Goal: Task Accomplishment & Management: Use online tool/utility

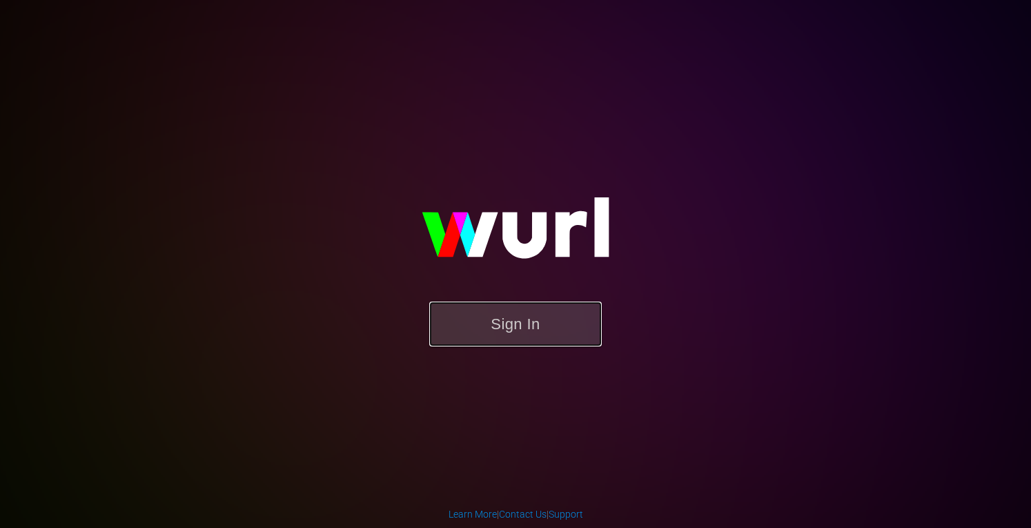
click at [489, 336] on button "Sign In" at bounding box center [515, 324] width 173 height 45
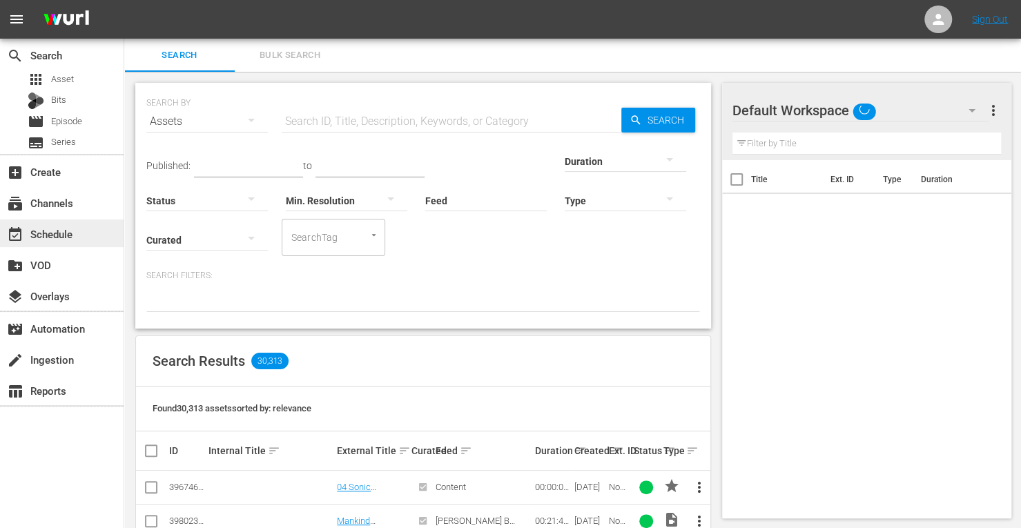
click at [60, 238] on div "event_available Schedule" at bounding box center [38, 232] width 77 height 12
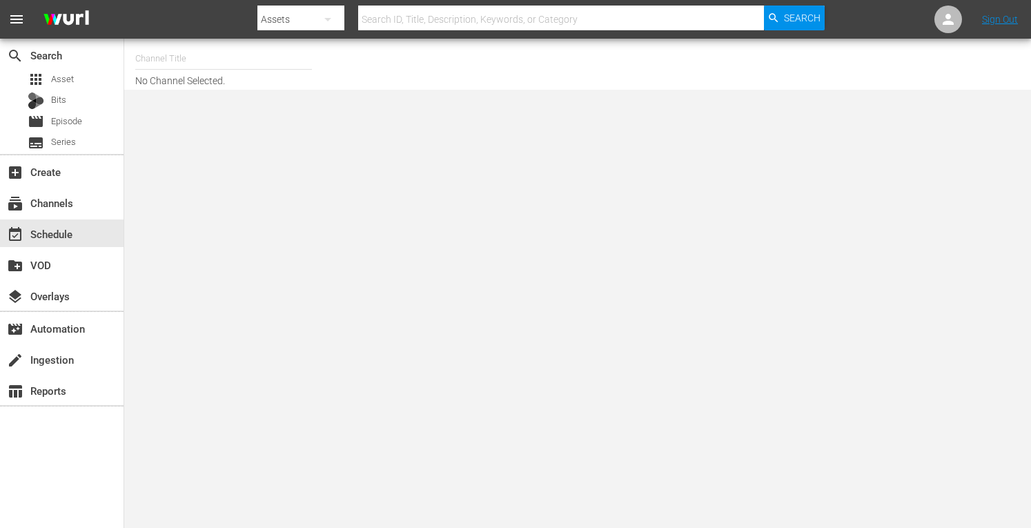
click at [189, 57] on input "text" at bounding box center [223, 58] width 177 height 33
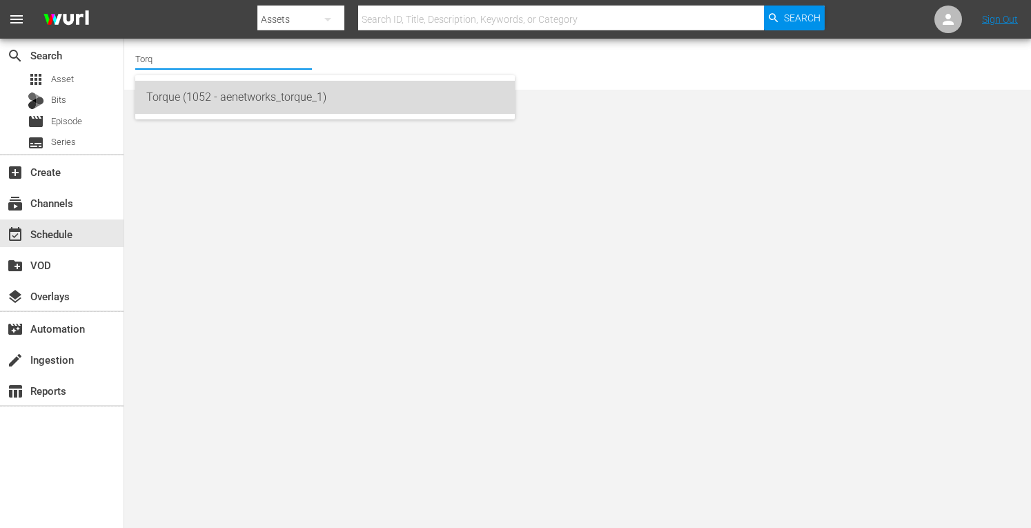
click at [177, 101] on div "Torque (1052 - aenetworks_torque_1)" at bounding box center [325, 97] width 358 height 33
type input "Torque (1052 - aenetworks_torque_1)"
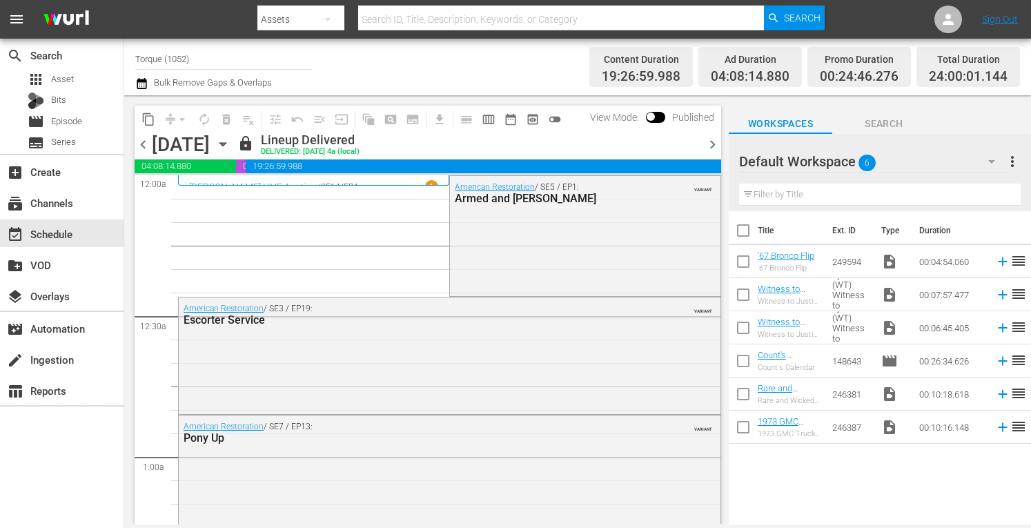
click at [231, 146] on icon "button" at bounding box center [222, 144] width 15 height 15
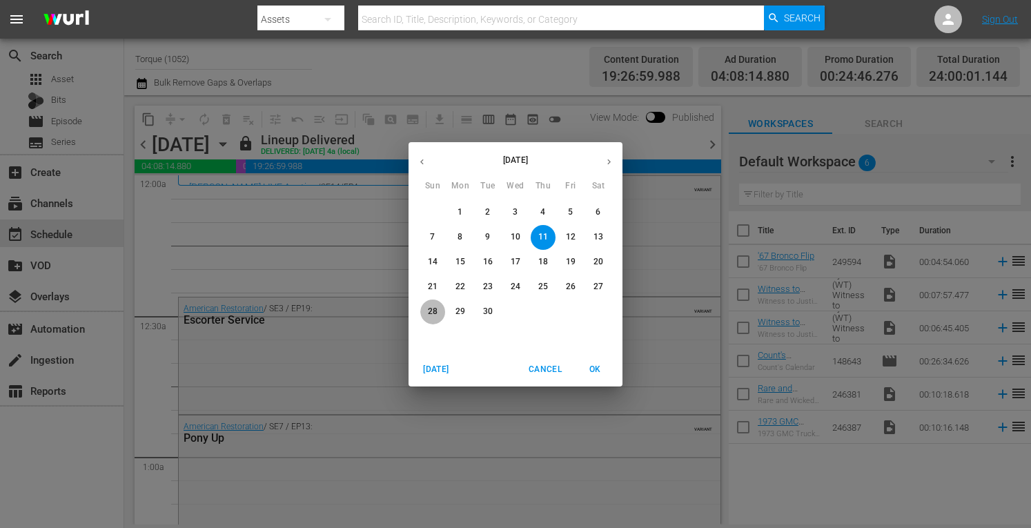
click at [434, 309] on p "28" at bounding box center [433, 312] width 10 height 12
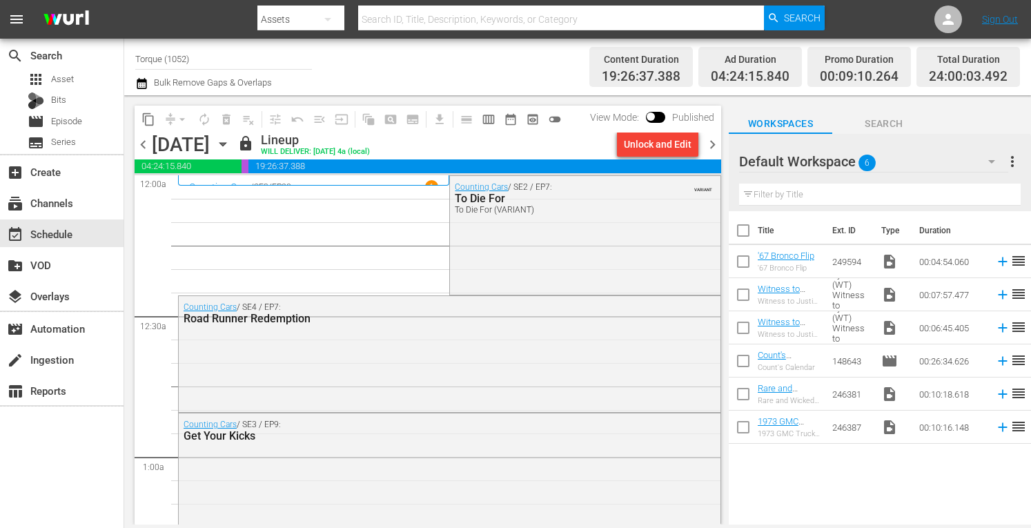
click at [711, 143] on span "chevron_right" at bounding box center [712, 144] width 17 height 17
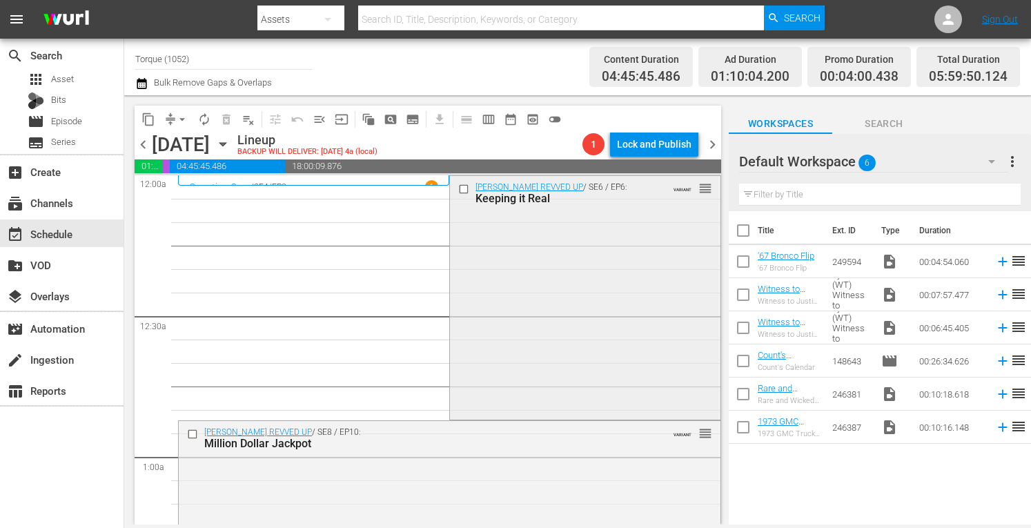
click at [596, 240] on div "[PERSON_NAME] REVVED UP / SE6 / EP6: Keeping it Real VARIANT reorder" at bounding box center [585, 296] width 270 height 240
